Goal: Navigation & Orientation: Find specific page/section

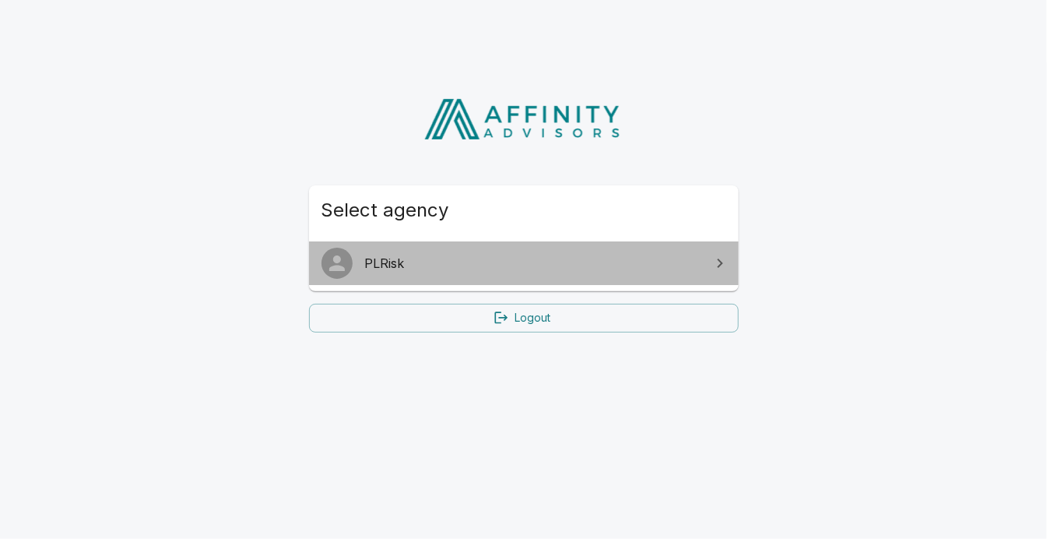
click at [596, 267] on span "PLRisk" at bounding box center [533, 263] width 336 height 19
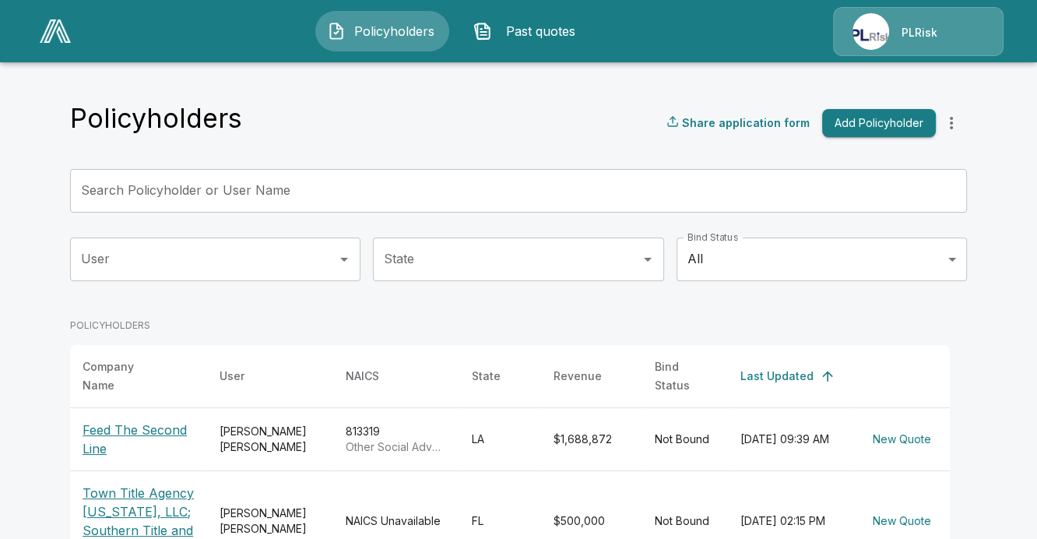
click at [869, 33] on div "PLRisk" at bounding box center [918, 31] width 171 height 49
drag, startPoint x: 950, startPoint y: 31, endPoint x: 928, endPoint y: 16, distance: 26.8
click at [948, 25] on div "PLRisk" at bounding box center [918, 31] width 171 height 49
click at [895, 17] on div "PLRisk" at bounding box center [918, 31] width 171 height 49
click at [841, 29] on div "PLRisk" at bounding box center [918, 31] width 171 height 49
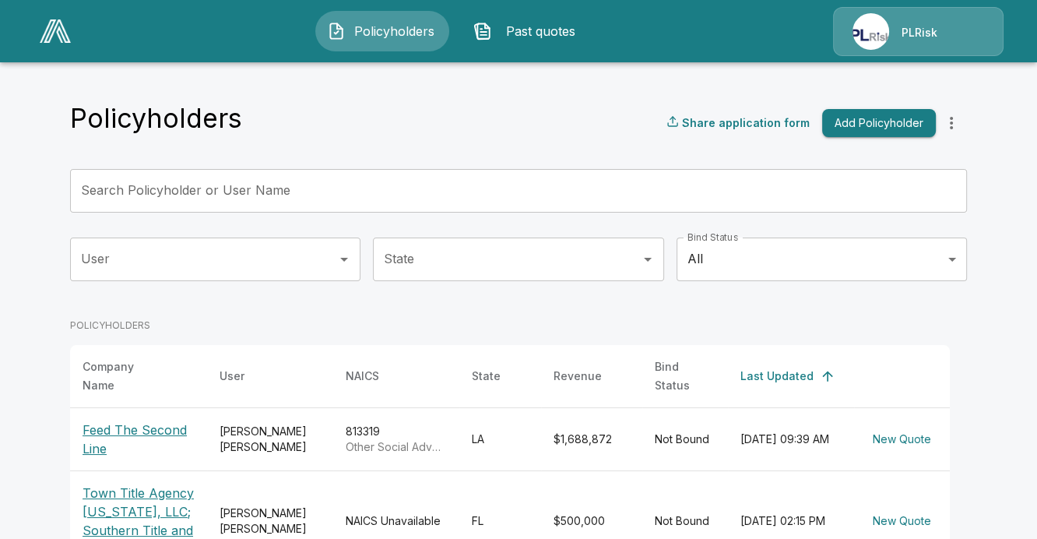
click at [871, 37] on div "PLRisk" at bounding box center [918, 31] width 171 height 49
click at [909, 30] on div "PLRisk" at bounding box center [918, 31] width 171 height 49
click at [57, 34] on img at bounding box center [55, 30] width 31 height 23
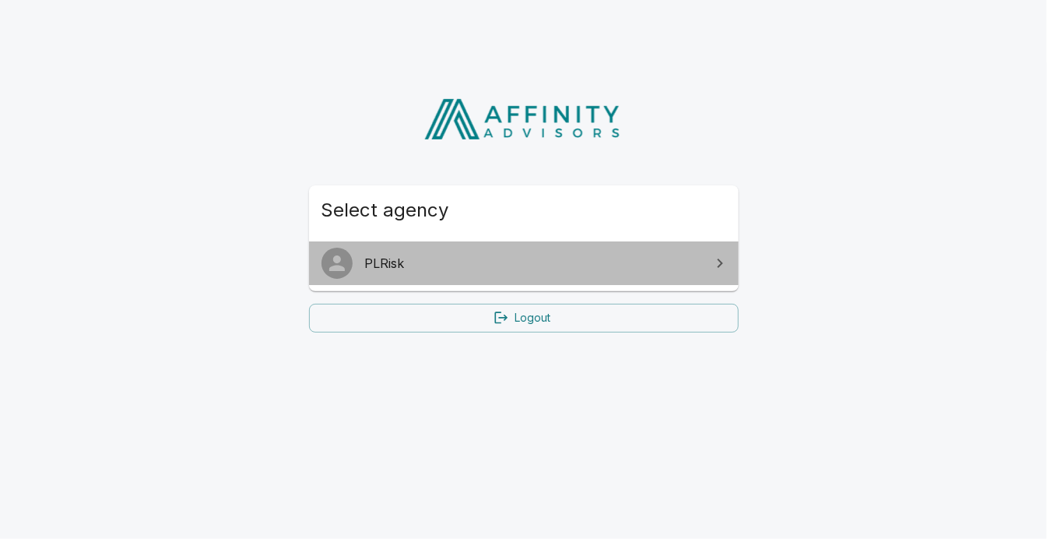
click at [582, 270] on span "PLRisk" at bounding box center [533, 263] width 336 height 19
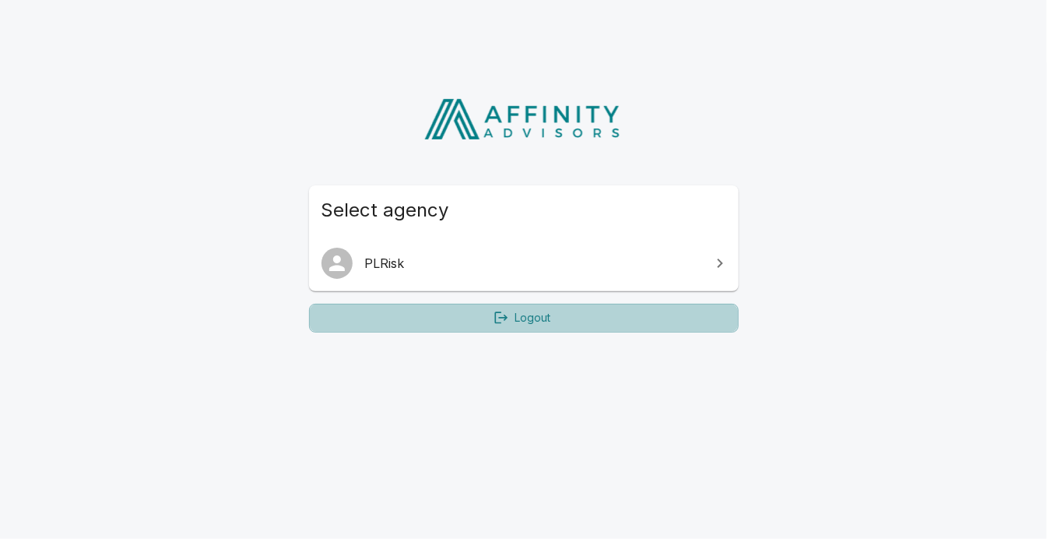
click at [452, 320] on link "Logout" at bounding box center [524, 318] width 430 height 29
